Goal: Information Seeking & Learning: Learn about a topic

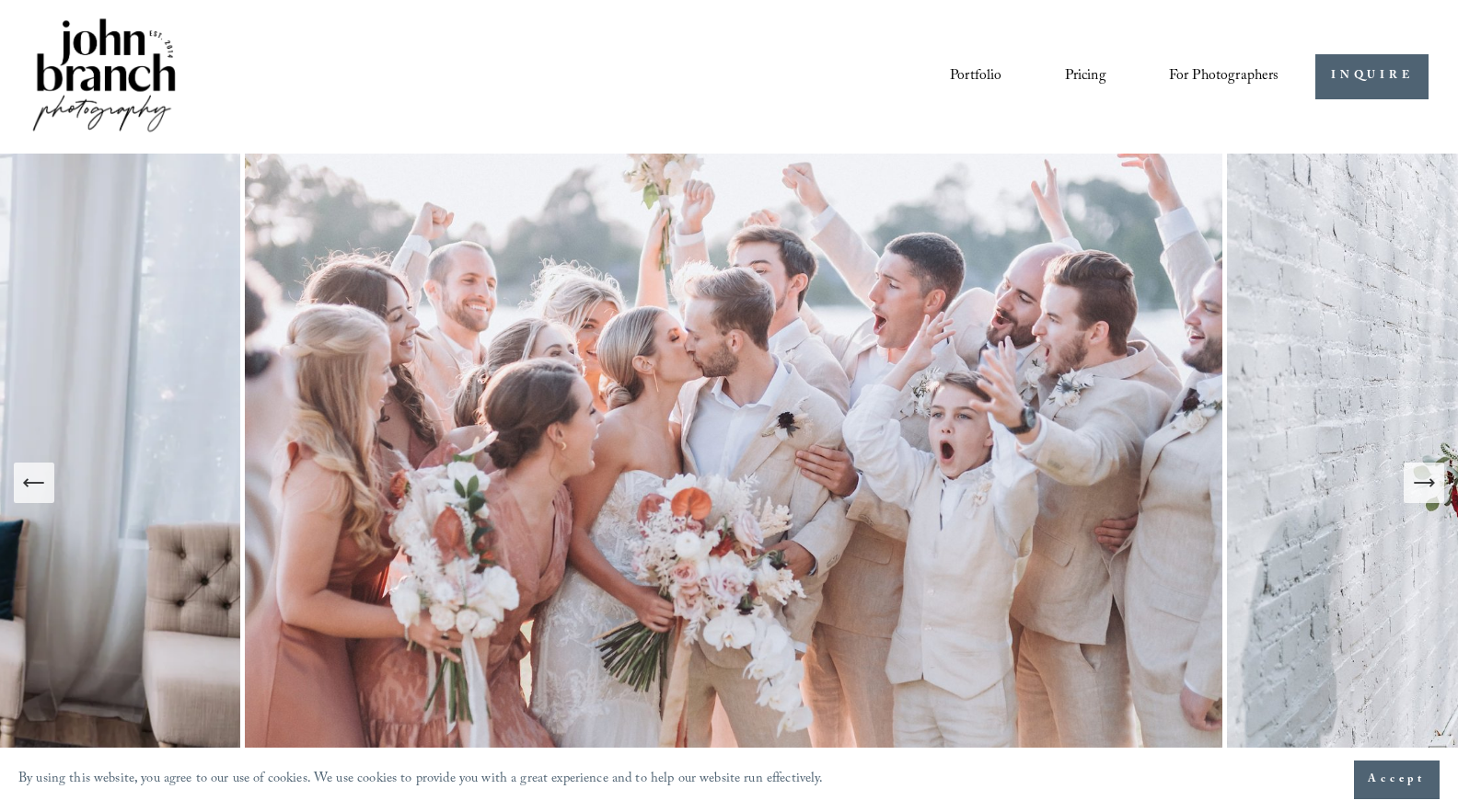
click at [1096, 83] on link "Pricing" at bounding box center [1086, 76] width 41 height 31
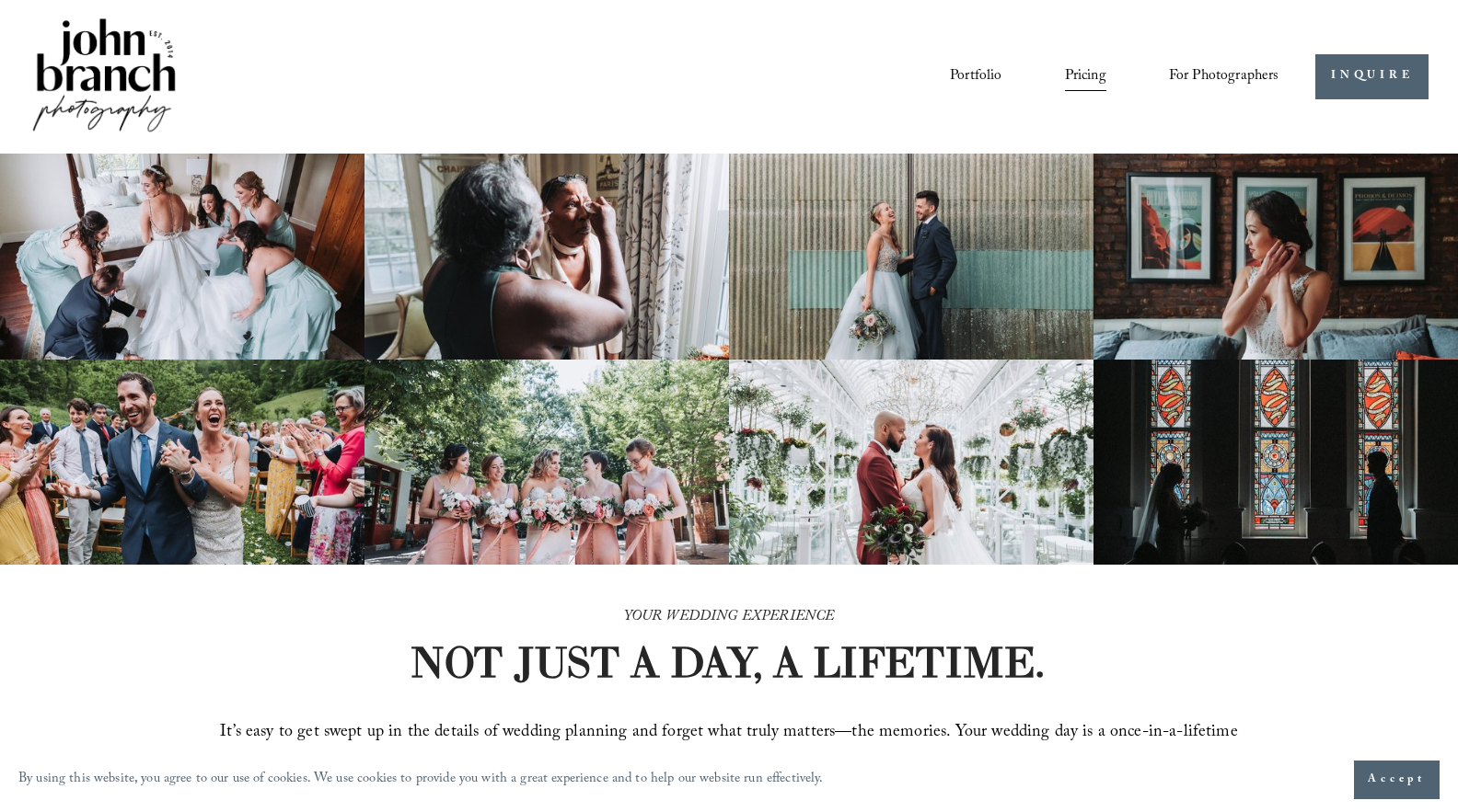
click at [1236, 72] on span "For Photographers" at bounding box center [1224, 76] width 111 height 28
click at [0, 0] on span "Education" at bounding box center [0, 0] width 0 height 0
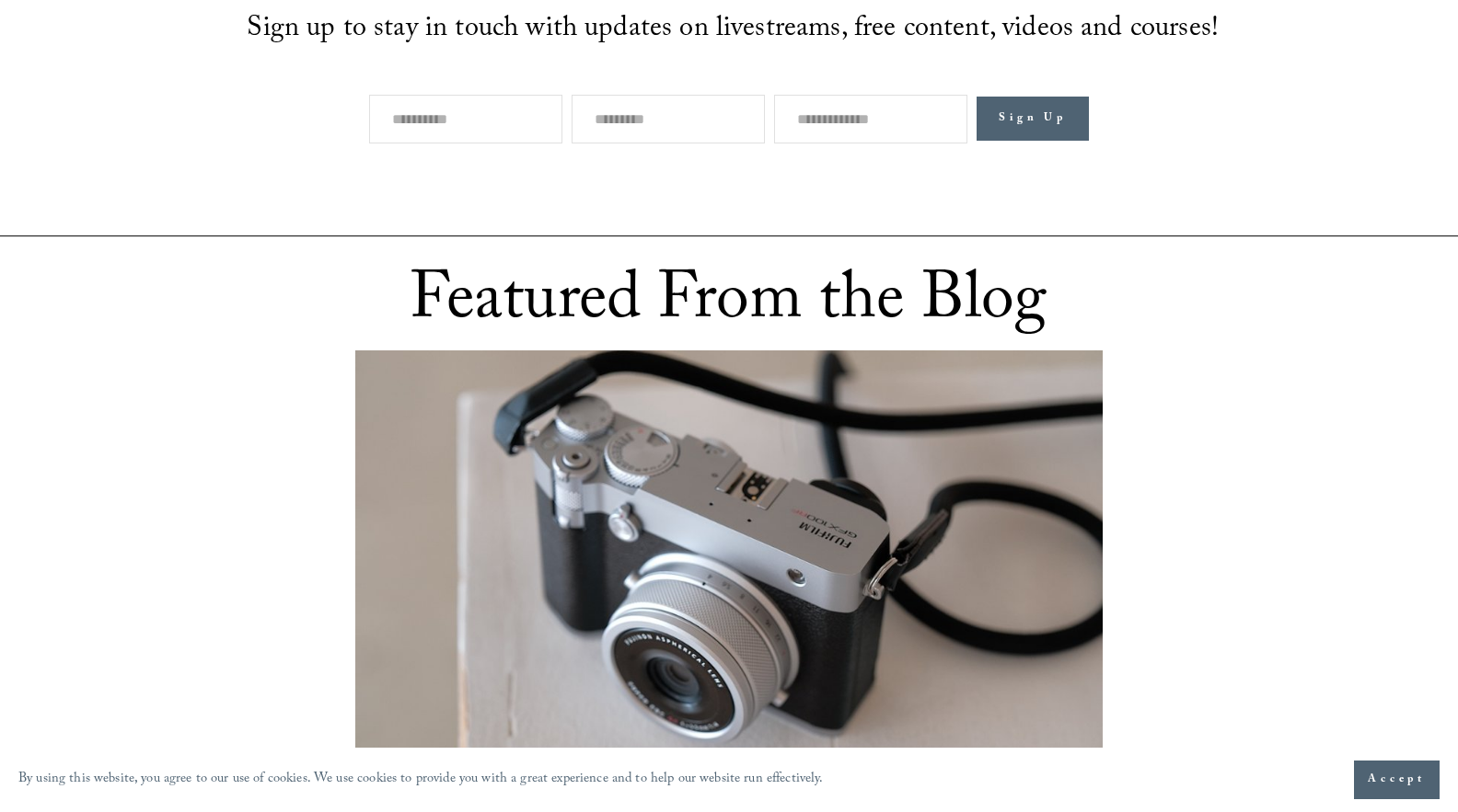
scroll to position [920, 0]
